Goal: Information Seeking & Learning: Learn about a topic

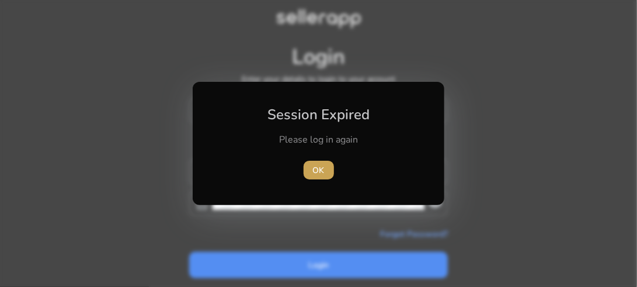
click at [316, 169] on span "OK" at bounding box center [319, 170] width 12 height 12
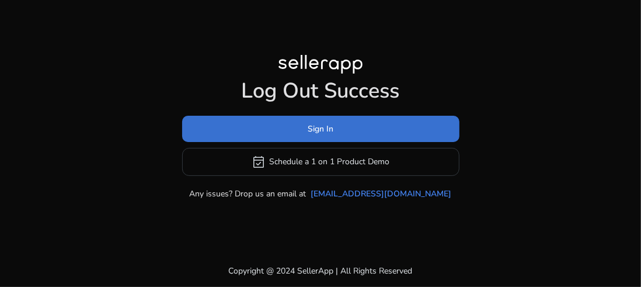
click at [315, 119] on span at bounding box center [320, 128] width 277 height 28
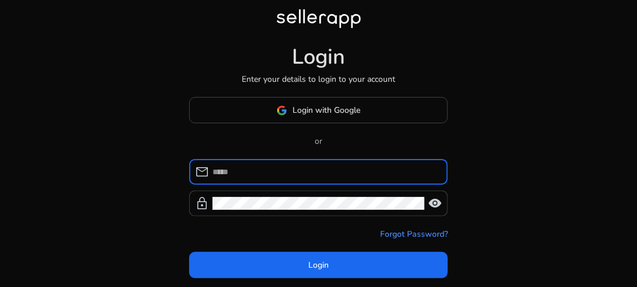
click at [244, 172] on input at bounding box center [325, 171] width 226 height 13
type input "**********"
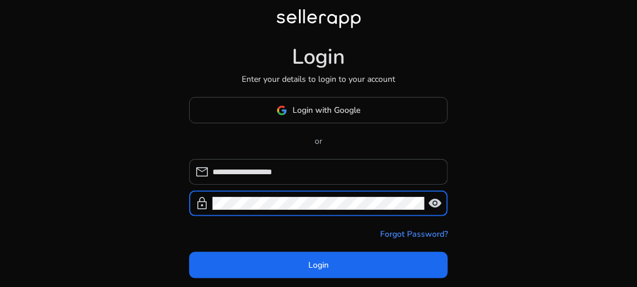
click button "Login" at bounding box center [318, 265] width 259 height 26
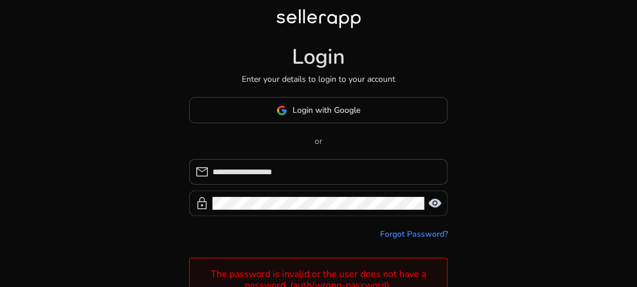
click at [440, 203] on span "visibility" at bounding box center [435, 203] width 14 height 14
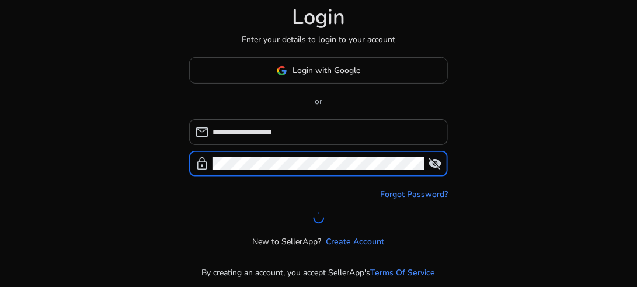
scroll to position [42, 0]
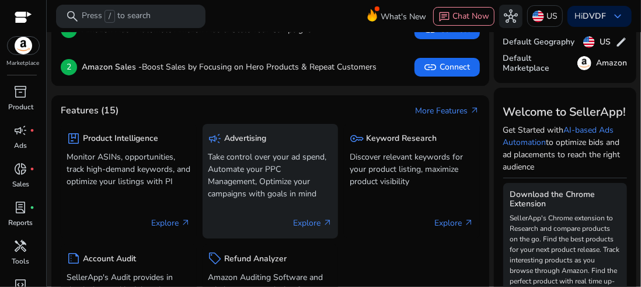
scroll to position [117, 0]
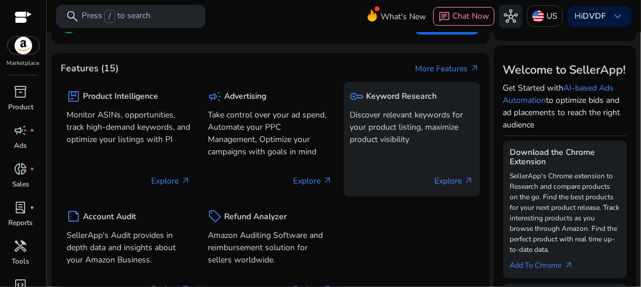
click at [435, 113] on p "Discover relevant keywords for your product listing, maximize product visibility" at bounding box center [412, 127] width 124 height 37
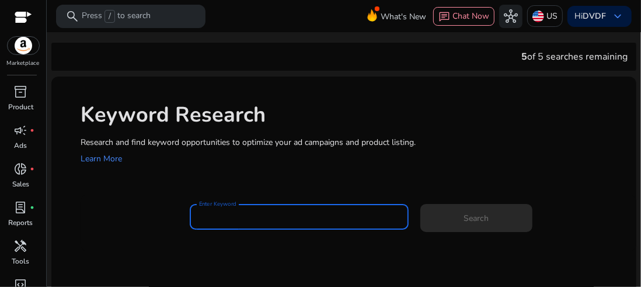
drag, startPoint x: 246, startPoint y: 223, endPoint x: 230, endPoint y: 216, distance: 17.8
click at [230, 216] on input "Enter Keyword" at bounding box center [299, 216] width 200 height 13
paste input "**********"
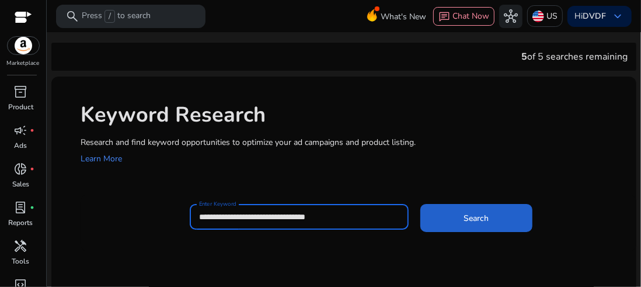
type input "**********"
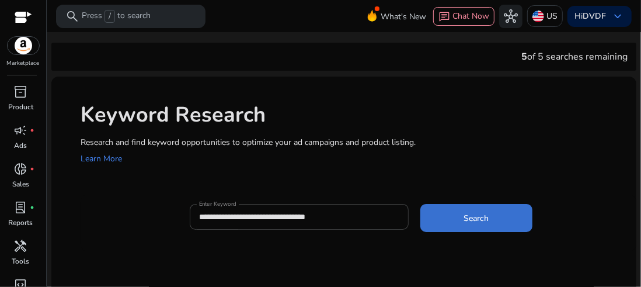
click at [460, 207] on span at bounding box center [476, 218] width 112 height 28
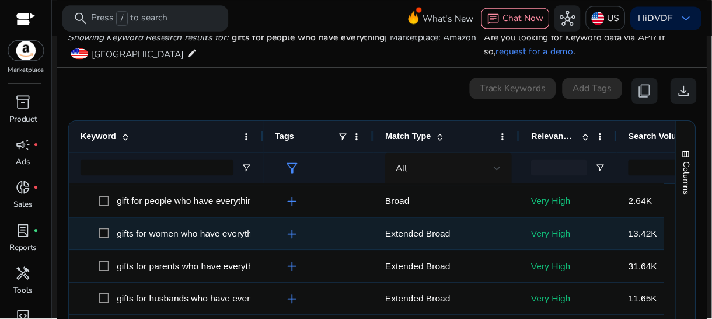
scroll to position [175, 0]
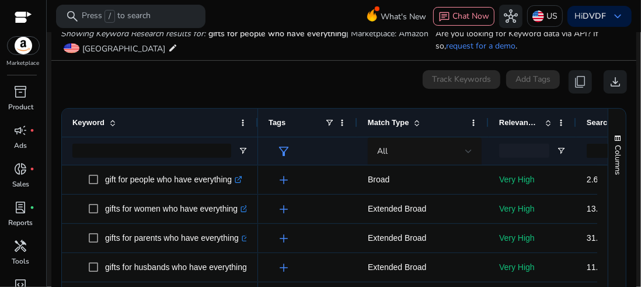
drag, startPoint x: 236, startPoint y: 121, endPoint x: 257, endPoint y: 121, distance: 21.0
click at [257, 121] on div at bounding box center [257, 123] width 5 height 28
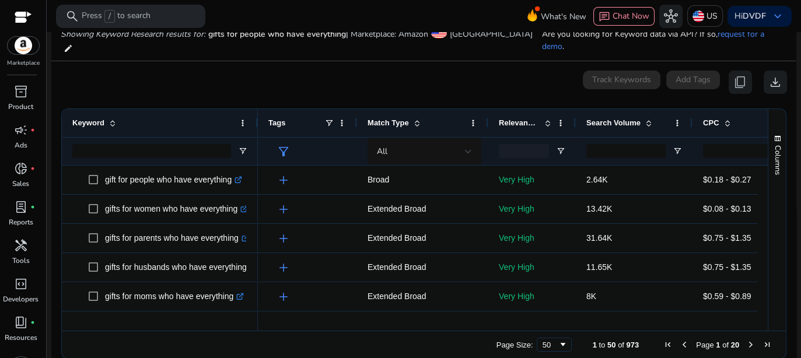
drag, startPoint x: 640, startPoint y: 0, endPoint x: 477, endPoint y: 167, distance: 232.8
click at [477, 168] on p "Broad" at bounding box center [423, 180] width 110 height 24
click at [601, 118] on span "Search Volume" at bounding box center [614, 122] width 54 height 9
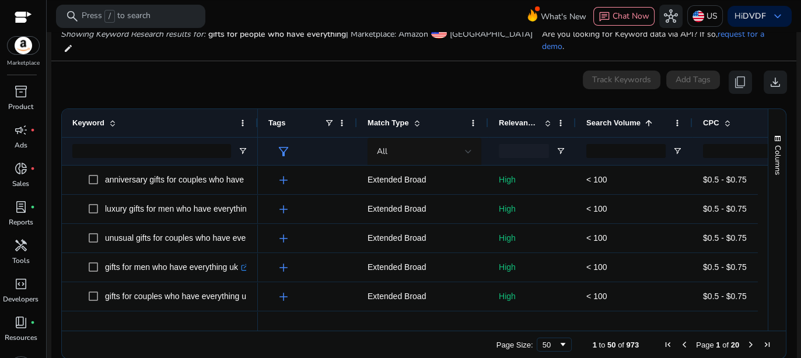
click at [601, 118] on span "Search Volume" at bounding box center [614, 122] width 54 height 9
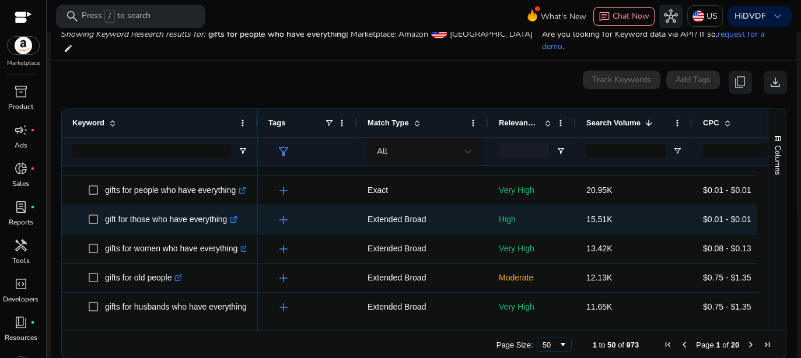
scroll to position [0, 0]
